Goal: Information Seeking & Learning: Understand process/instructions

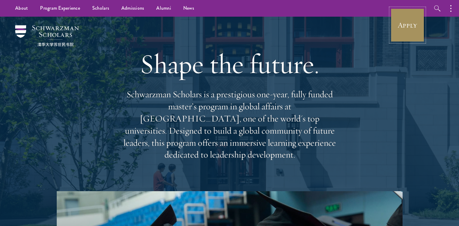
click at [397, 27] on link "Apply" at bounding box center [407, 25] width 34 height 34
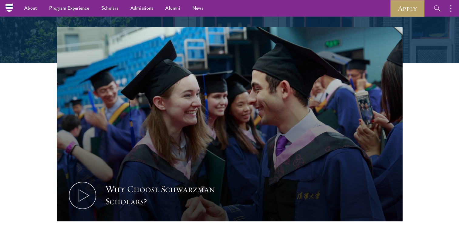
scroll to position [91, 0]
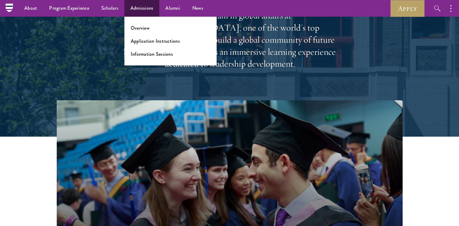
drag, startPoint x: 153, startPoint y: 49, endPoint x: 155, endPoint y: 45, distance: 4.0
click at [152, 49] on ul "Overview Application Instructions Information Sessions" at bounding box center [170, 41] width 92 height 49
click at [156, 42] on link "Application Instructions" at bounding box center [155, 41] width 49 height 7
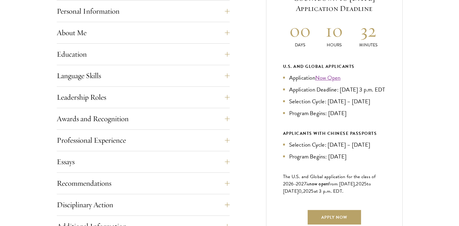
scroll to position [303, 0]
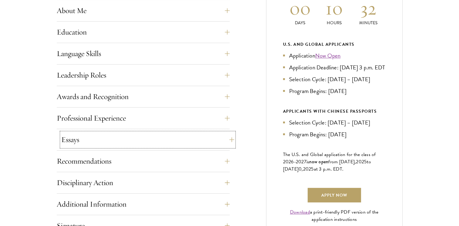
click at [102, 142] on button "Essays" at bounding box center [147, 140] width 173 height 15
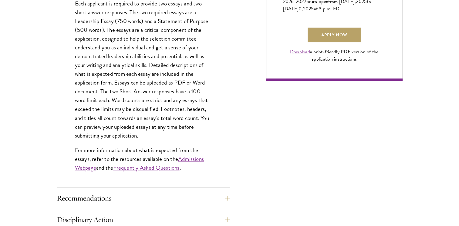
scroll to position [516, 0]
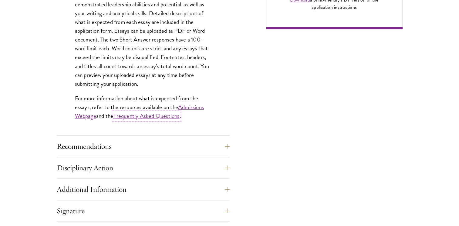
click at [178, 116] on link "Frequently Asked Questions" at bounding box center [146, 116] width 66 height 9
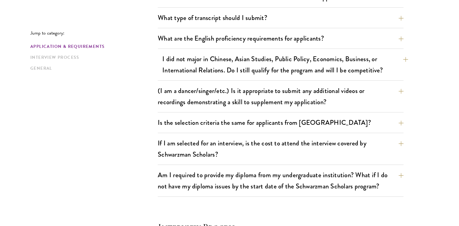
scroll to position [516, 0]
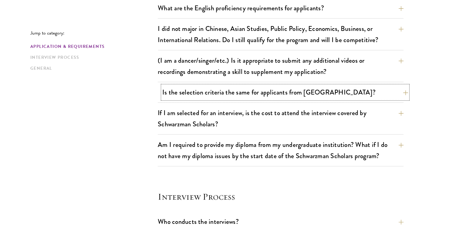
click at [289, 92] on button "Is the selection criteria the same for applicants from China?" at bounding box center [285, 93] width 246 height 14
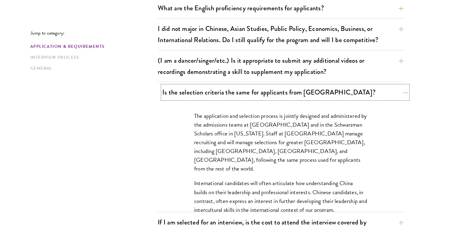
click at [289, 90] on button "Is the selection criteria the same for applicants from China?" at bounding box center [285, 93] width 246 height 14
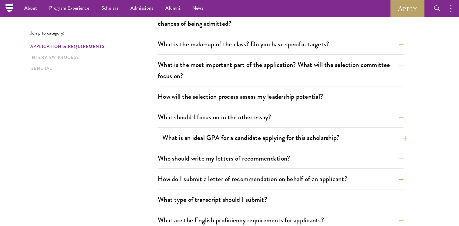
scroll to position [273, 0]
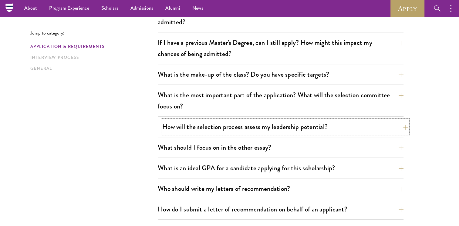
click at [202, 126] on button "How will the selection process assess my leadership potential?" at bounding box center [285, 127] width 246 height 14
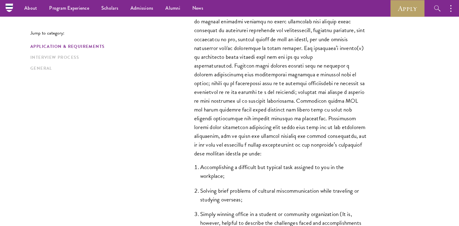
scroll to position [425, 0]
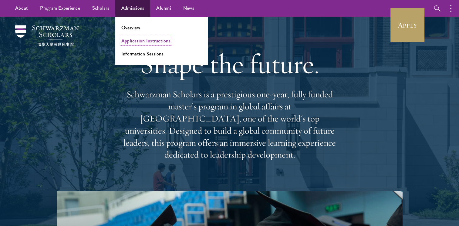
click at [143, 39] on link "Application Instructions" at bounding box center [145, 40] width 49 height 7
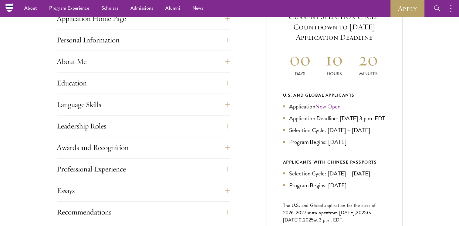
scroll to position [212, 0]
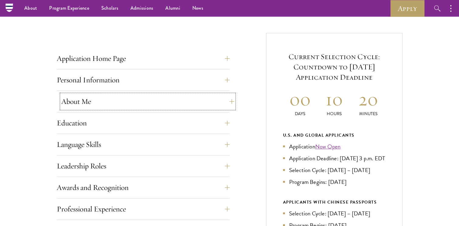
click at [120, 95] on button "About Me" at bounding box center [147, 101] width 173 height 15
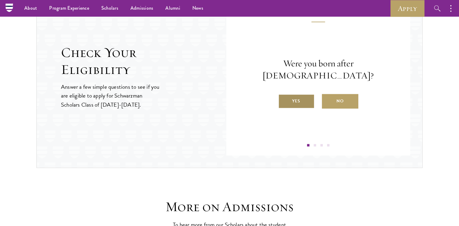
scroll to position [940, 0]
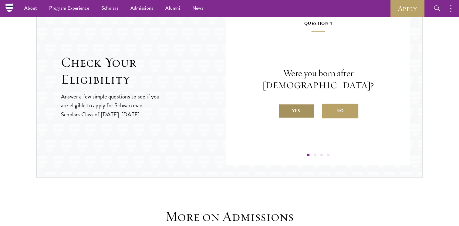
click at [301, 104] on label "Yes" at bounding box center [296, 111] width 36 height 15
click at [284, 104] on input "Yes" at bounding box center [280, 106] width 5 height 5
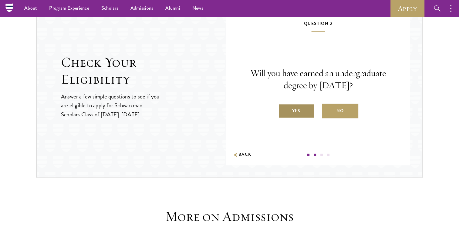
click at [311, 106] on label "Yes" at bounding box center [296, 111] width 36 height 15
click at [284, 106] on input "Yes" at bounding box center [280, 106] width 5 height 5
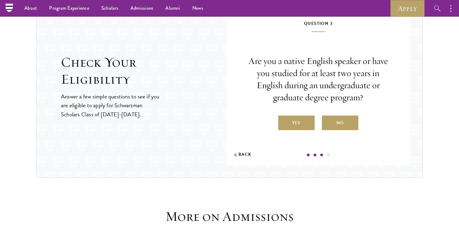
click at [337, 118] on label "No" at bounding box center [340, 123] width 36 height 15
click at [327, 118] on input "No" at bounding box center [324, 118] width 5 height 5
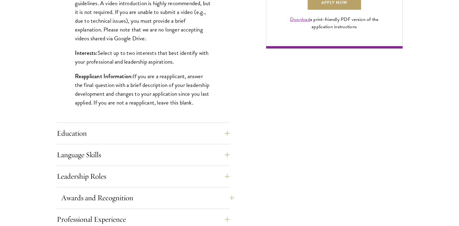
scroll to position [546, 0]
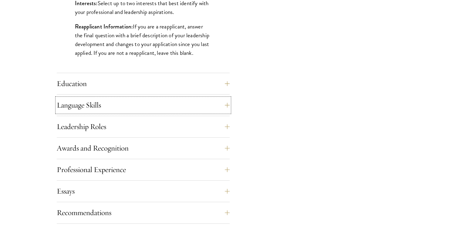
drag, startPoint x: 168, startPoint y: 102, endPoint x: 172, endPoint y: 102, distance: 4.5
click at [168, 102] on button "Language Skills" at bounding box center [143, 105] width 173 height 15
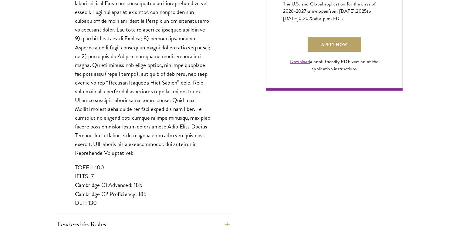
scroll to position [485, 0]
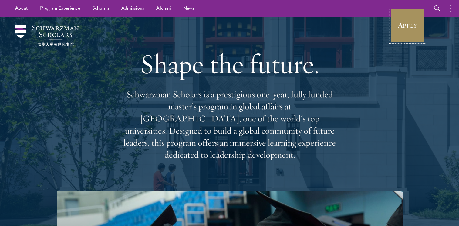
click at [395, 32] on link "Apply" at bounding box center [407, 25] width 34 height 34
